Goal: Go to known website: Access a specific website the user already knows

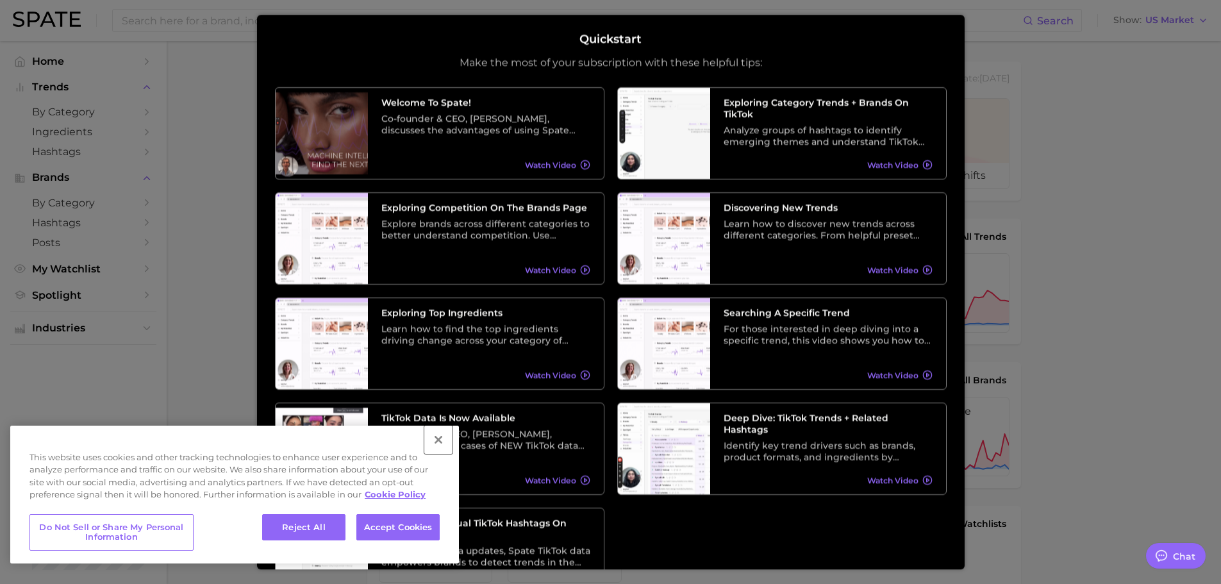
click at [442, 433] on button "Close" at bounding box center [438, 440] width 28 height 28
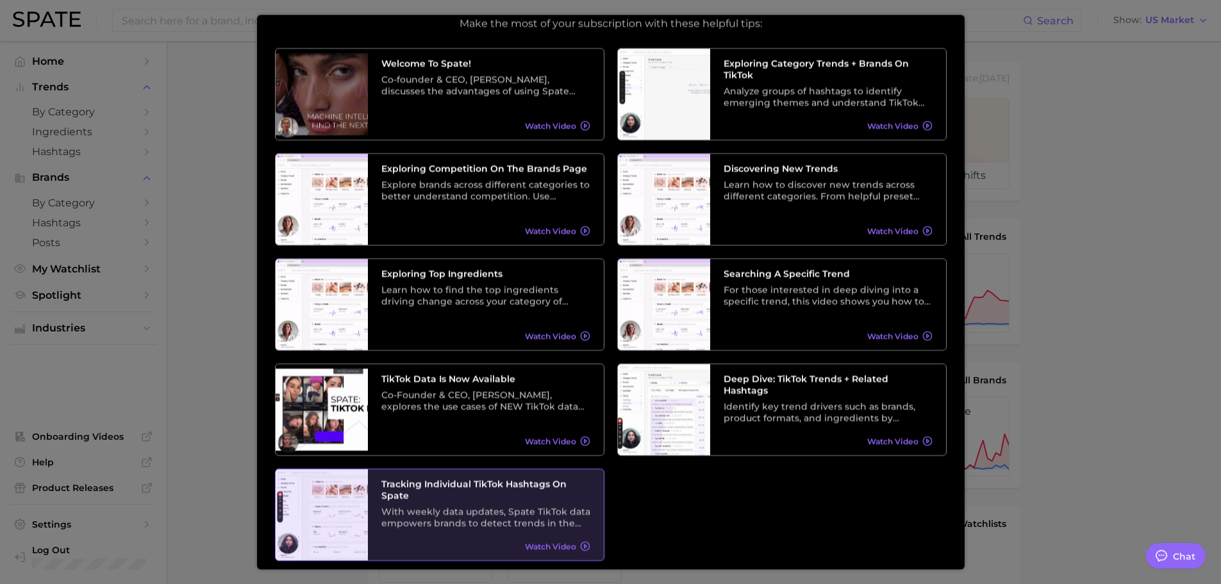
scroll to position [79, 0]
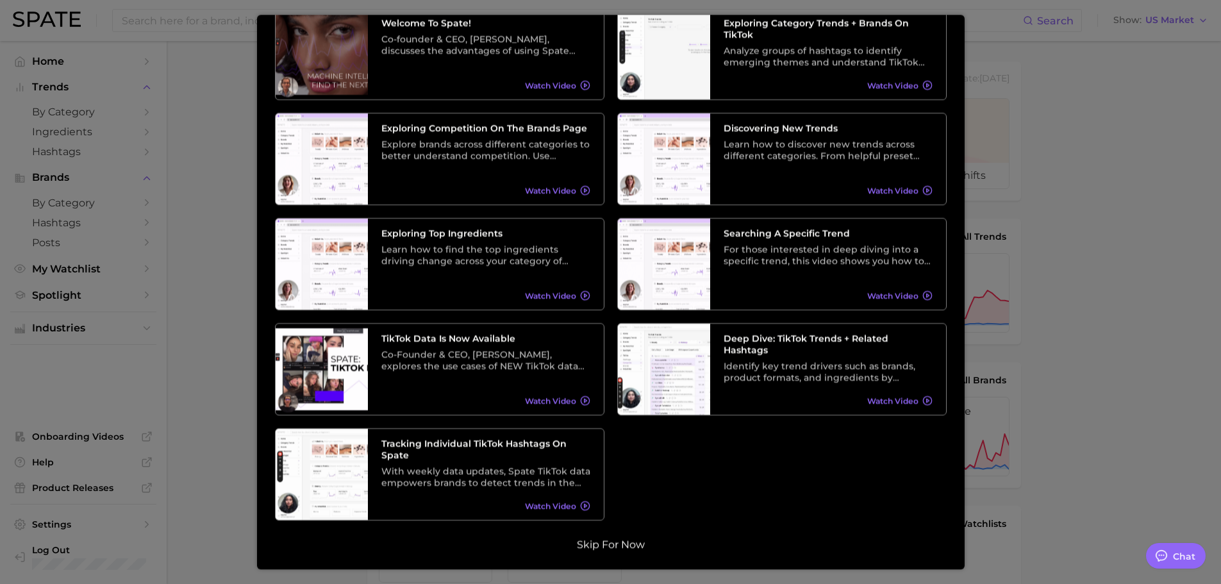
click at [626, 546] on button "Skip for now" at bounding box center [611, 544] width 76 height 13
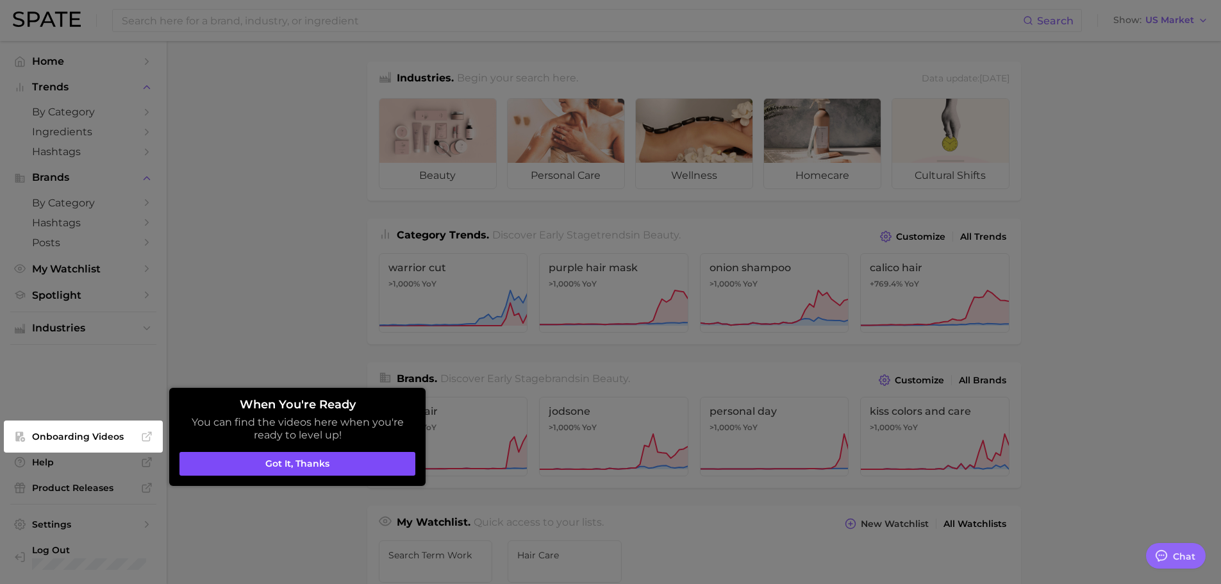
click at [340, 458] on button "Got it, thanks" at bounding box center [297, 464] width 236 height 24
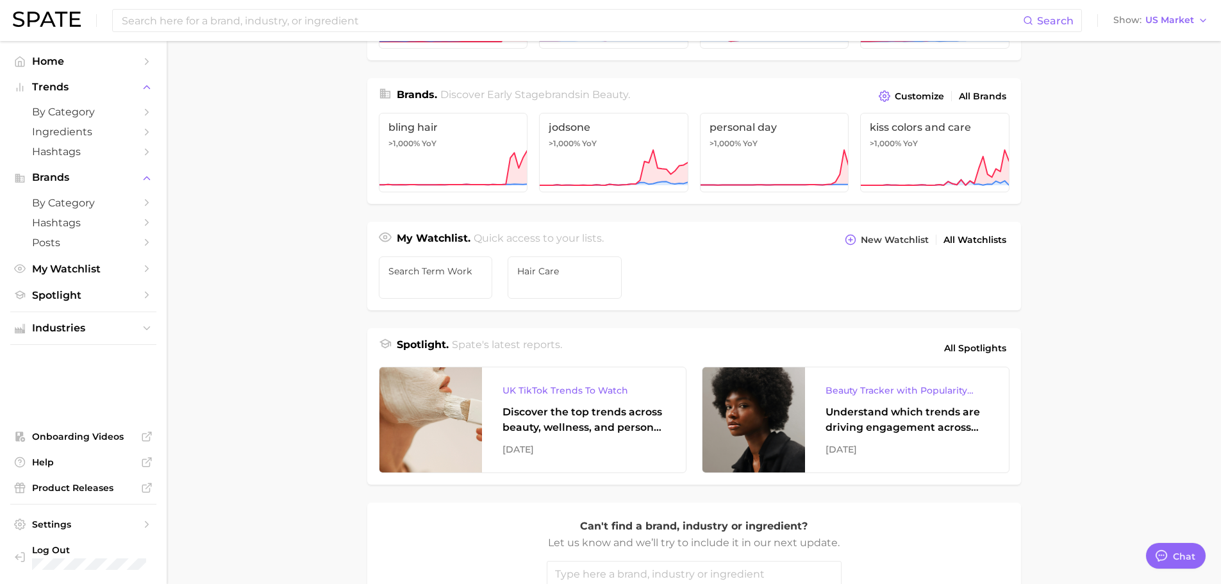
scroll to position [320, 0]
